Goal: Transaction & Acquisition: Purchase product/service

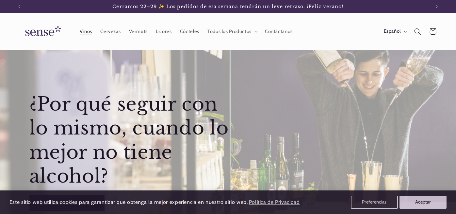
click at [89, 30] on span "Vinos" at bounding box center [86, 31] width 12 height 6
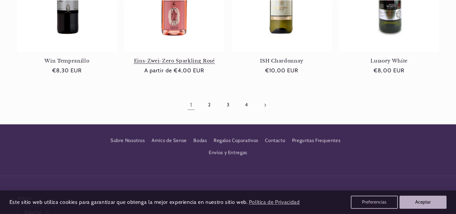
scroll to position [0, 411]
click at [210, 103] on link "2" at bounding box center [209, 104] width 15 height 15
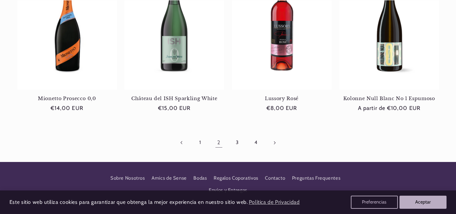
scroll to position [631, 0]
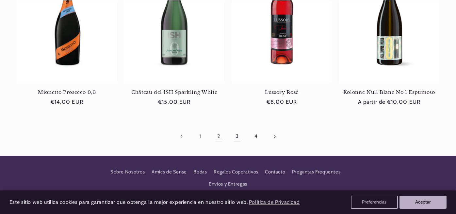
click at [236, 133] on link "3" at bounding box center [237, 136] width 15 height 15
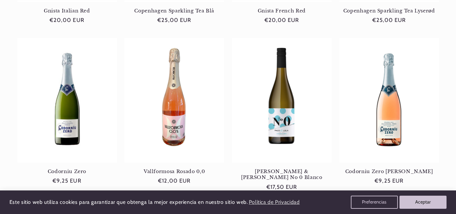
click at [237, 168] on link "Paco & Lola No 0 Blanco" at bounding box center [282, 174] width 100 height 12
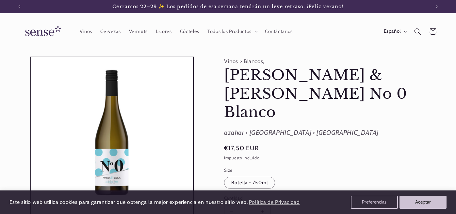
scroll to position [2, 0]
